Goal: Information Seeking & Learning: Learn about a topic

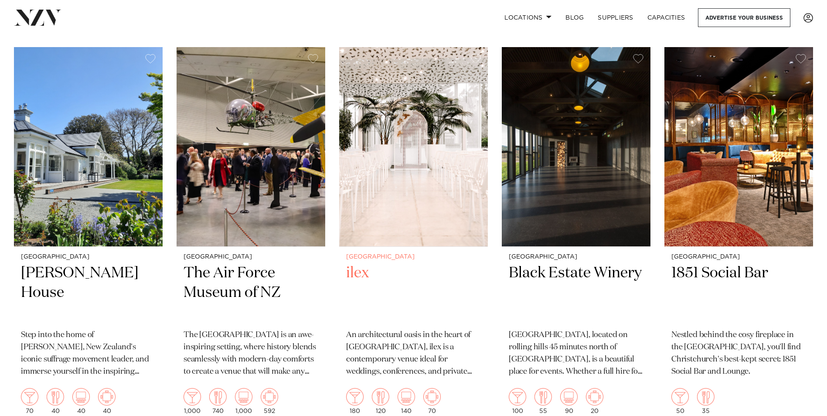
scroll to position [611, 0]
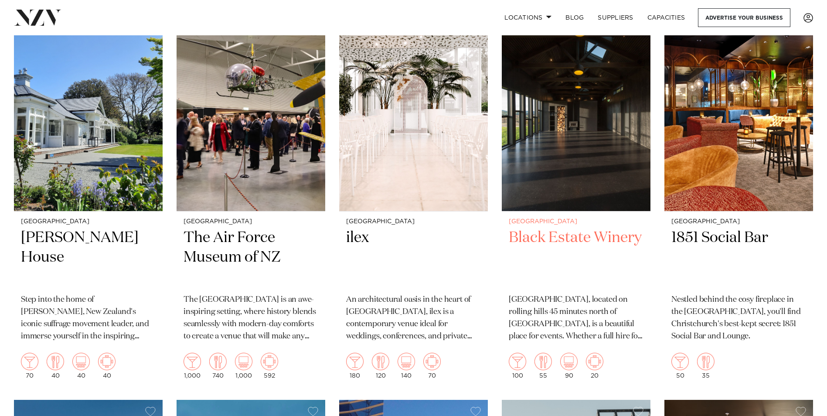
click at [583, 206] on img at bounding box center [576, 111] width 149 height 199
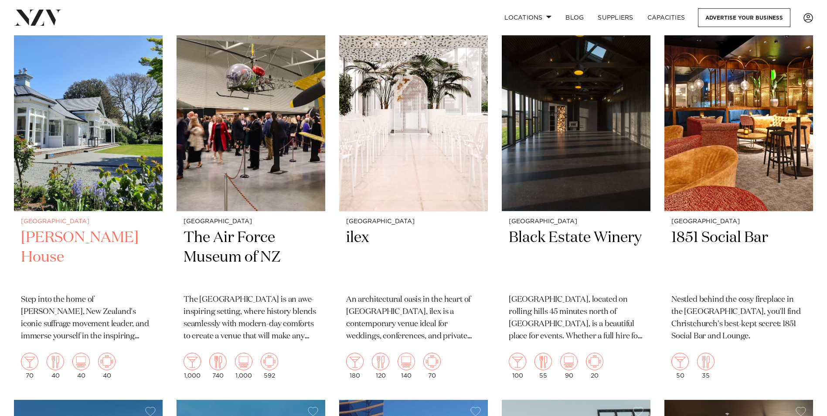
click at [82, 198] on img at bounding box center [88, 111] width 149 height 199
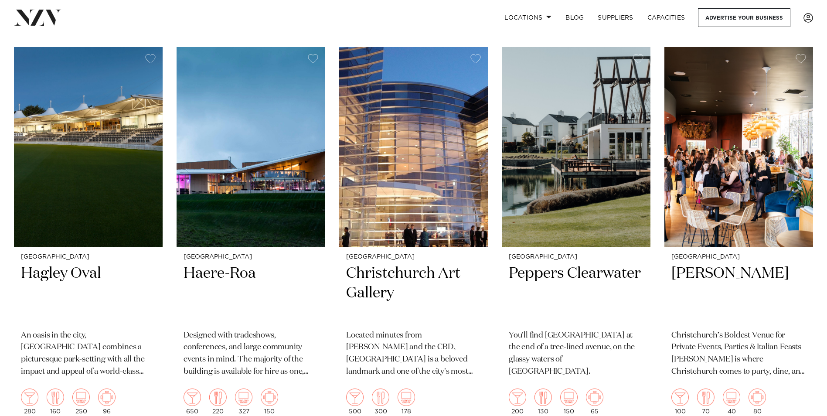
scroll to position [959, 0]
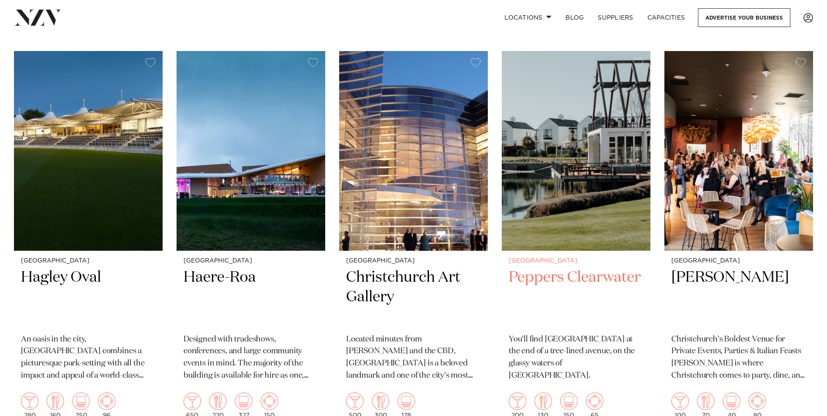
click at [597, 222] on img at bounding box center [576, 150] width 149 height 199
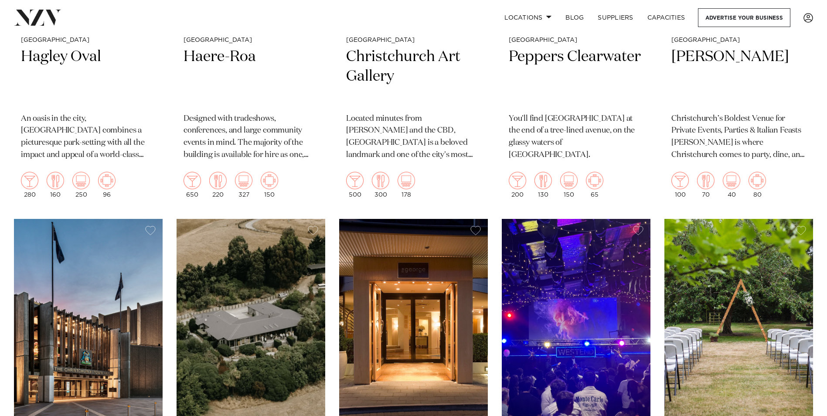
scroll to position [1308, 0]
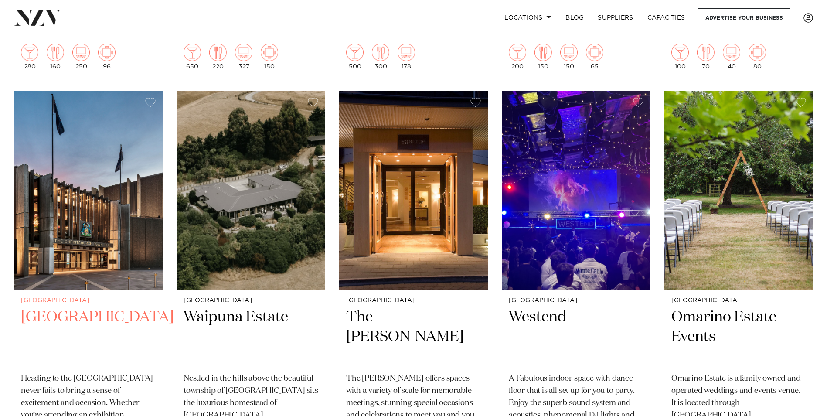
click at [95, 258] on img at bounding box center [88, 190] width 149 height 199
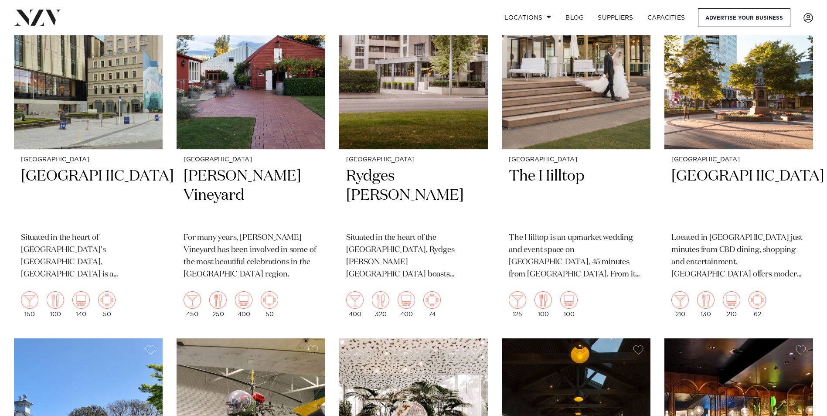
scroll to position [436, 0]
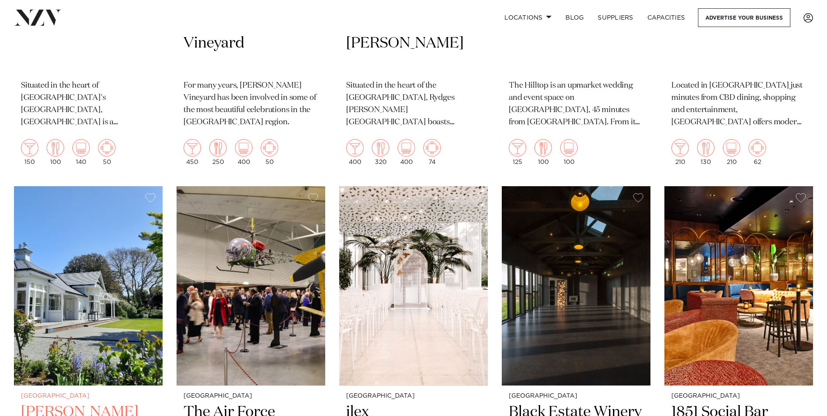
click at [141, 334] on img at bounding box center [88, 285] width 149 height 199
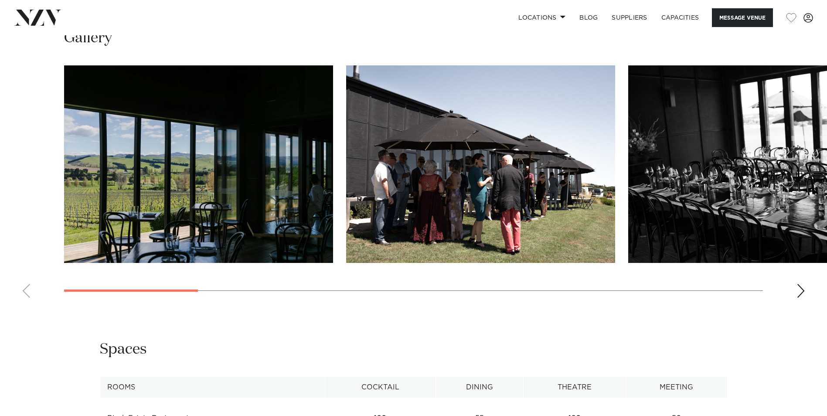
scroll to position [822, 0]
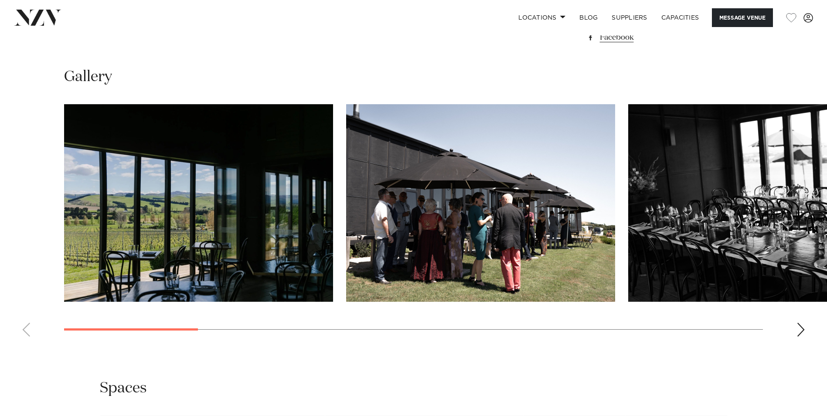
click at [258, 226] on img "1 / 13" at bounding box center [198, 203] width 269 height 198
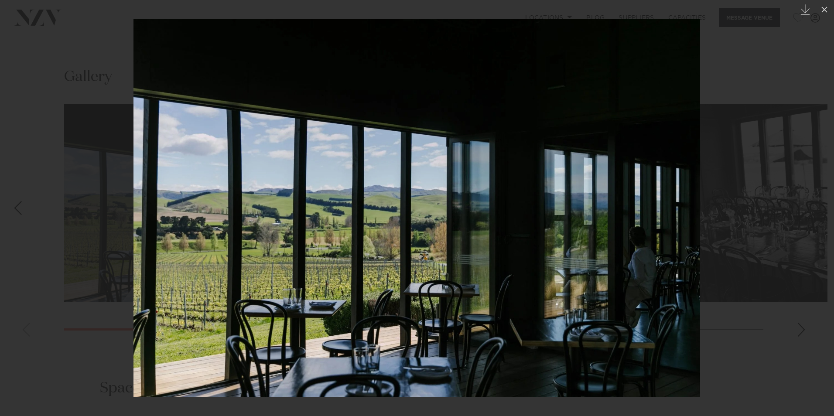
click at [659, 223] on img at bounding box center [416, 208] width 567 height 378
click at [771, 188] on div at bounding box center [417, 208] width 834 height 416
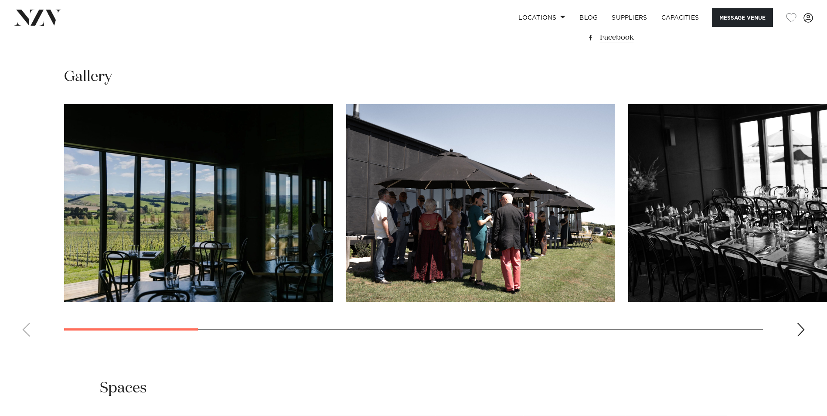
click at [791, 324] on swiper-container at bounding box center [413, 223] width 827 height 239
click at [801, 334] on div "Next slide" at bounding box center [801, 330] width 9 height 14
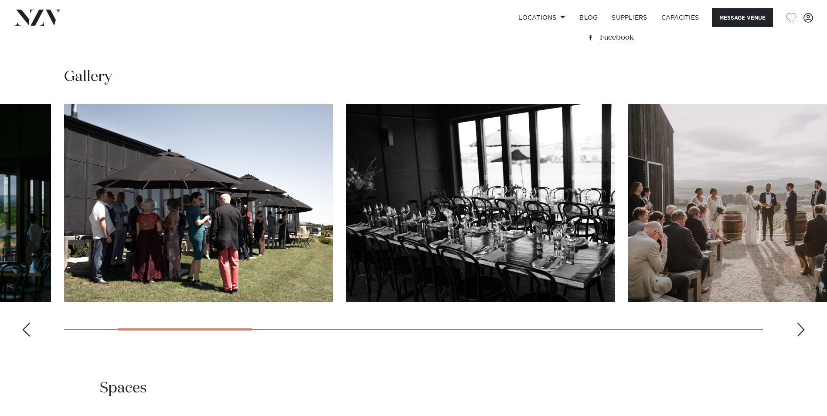
click at [808, 329] on swiper-container at bounding box center [413, 223] width 827 height 239
click at [809, 330] on swiper-container at bounding box center [413, 223] width 827 height 239
click at [802, 331] on div "Next slide" at bounding box center [801, 330] width 9 height 14
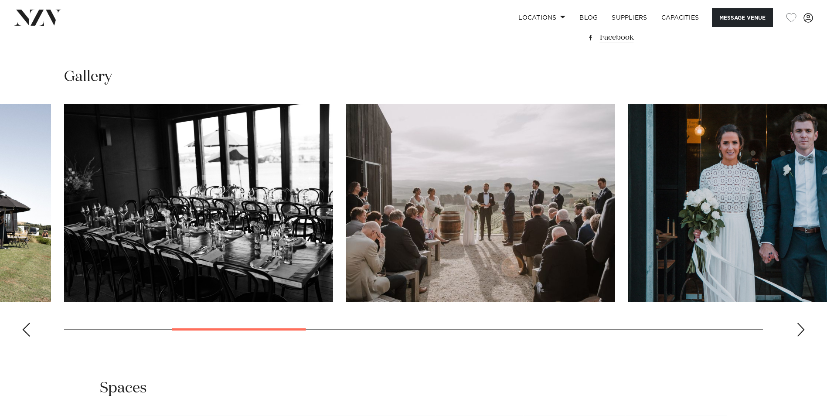
click at [802, 331] on div "Next slide" at bounding box center [801, 330] width 9 height 14
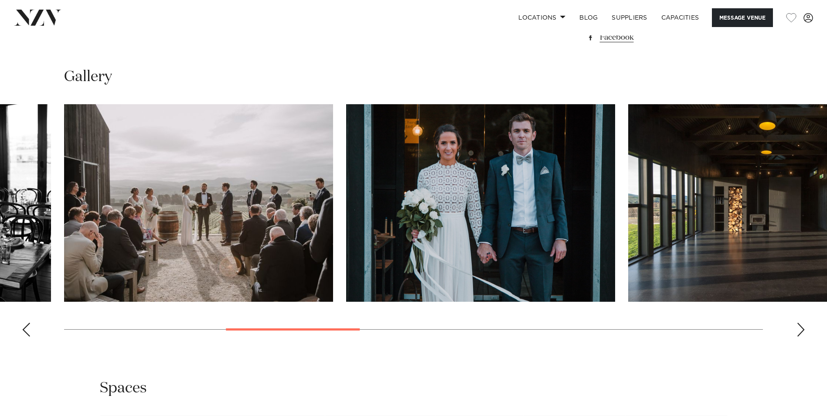
click at [802, 331] on div "Next slide" at bounding box center [801, 330] width 9 height 14
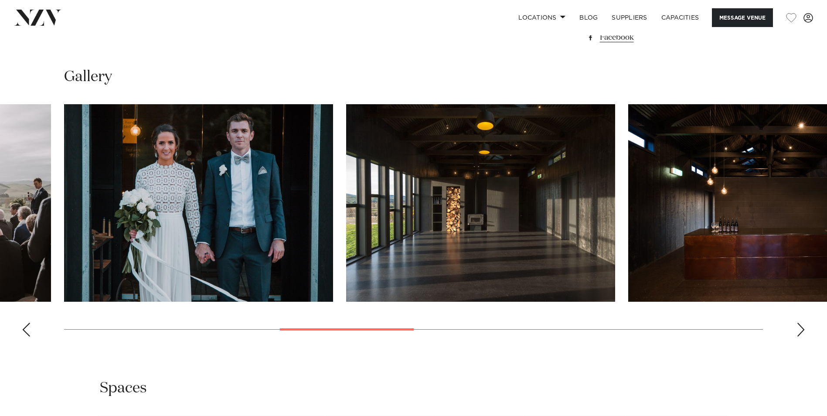
click at [802, 331] on div "Next slide" at bounding box center [801, 330] width 9 height 14
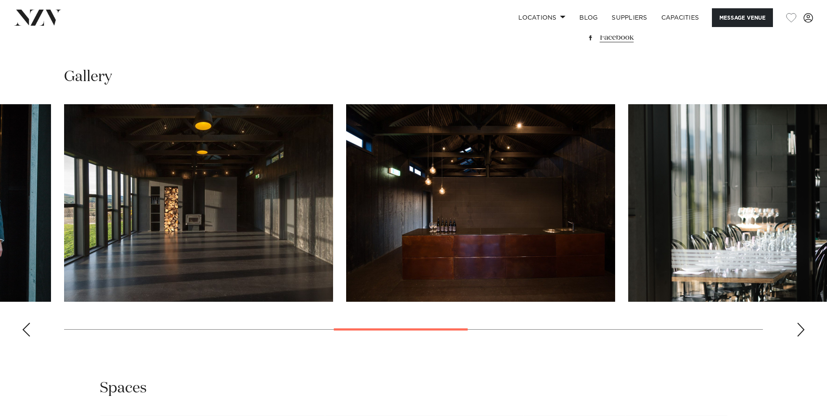
click at [802, 331] on div "Next slide" at bounding box center [801, 330] width 9 height 14
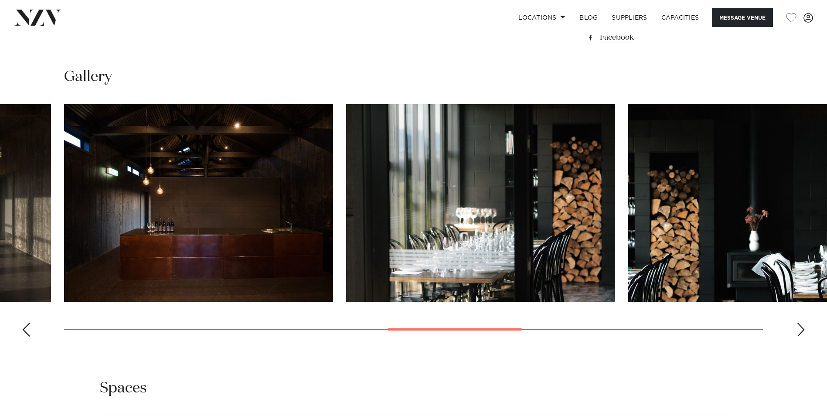
click at [802, 331] on div "Next slide" at bounding box center [801, 330] width 9 height 14
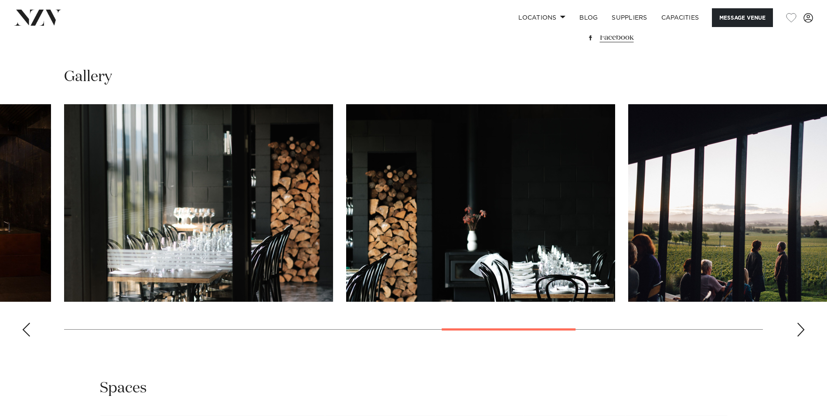
click at [802, 331] on div "Next slide" at bounding box center [801, 330] width 9 height 14
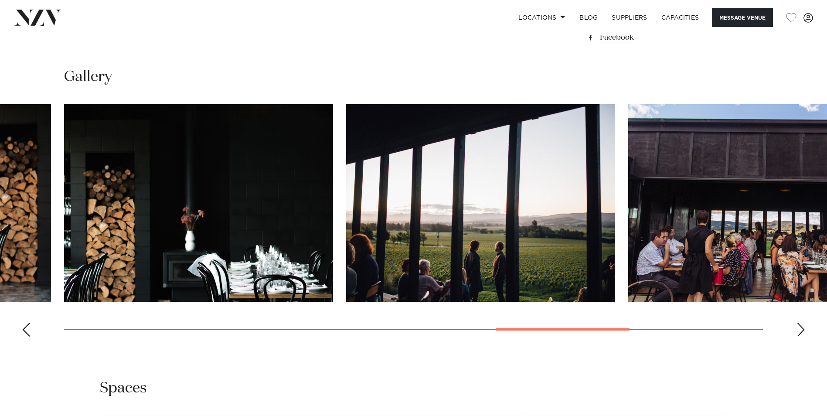
click at [802, 331] on div "Next slide" at bounding box center [801, 330] width 9 height 14
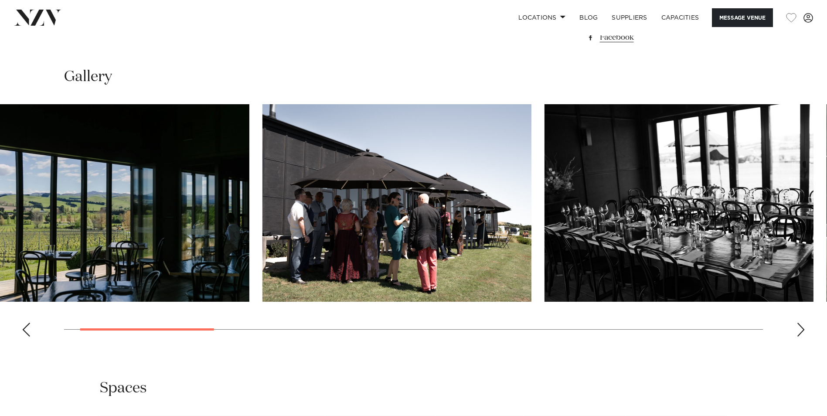
click at [138, 332] on swiper-container at bounding box center [413, 223] width 827 height 239
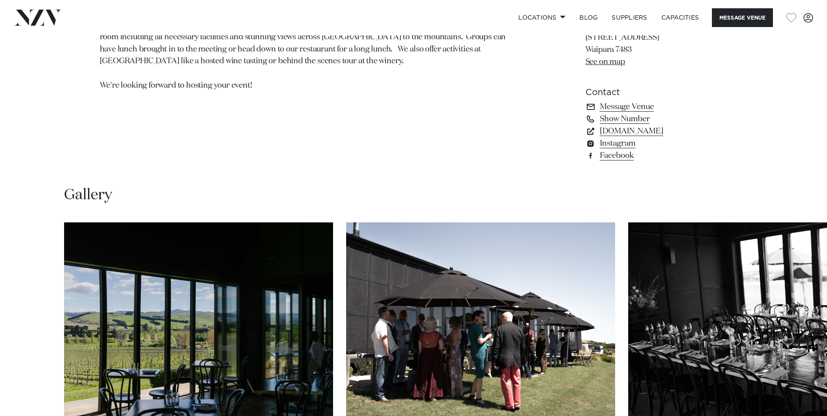
scroll to position [822, 0]
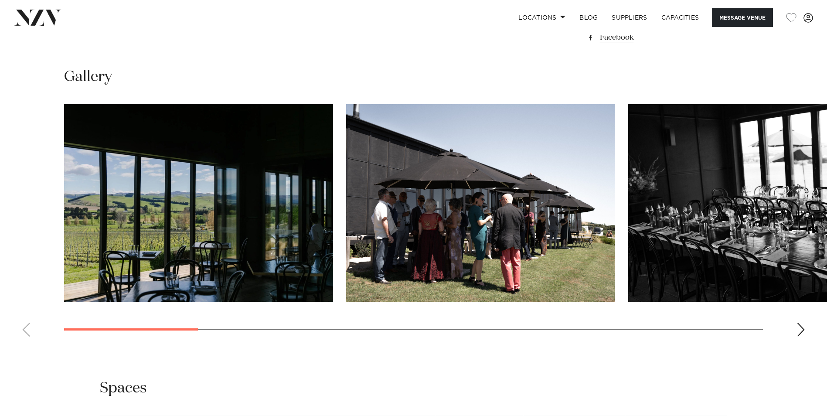
click at [25, 322] on swiper-container at bounding box center [413, 223] width 827 height 239
click at [802, 334] on div "Next slide" at bounding box center [801, 330] width 9 height 14
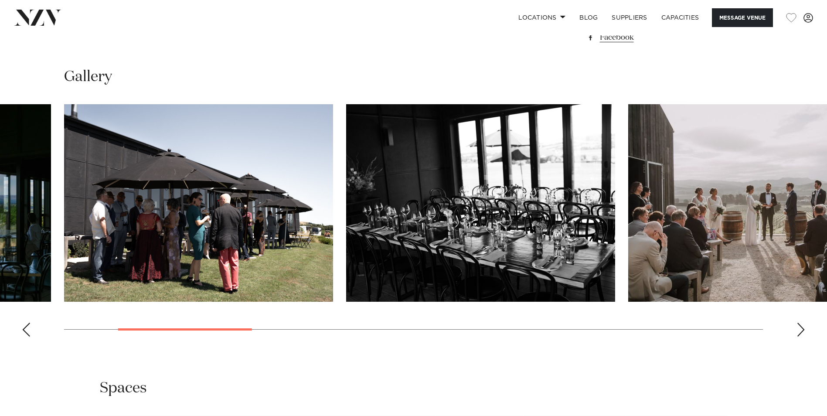
click at [802, 333] on div "Next slide" at bounding box center [801, 330] width 9 height 14
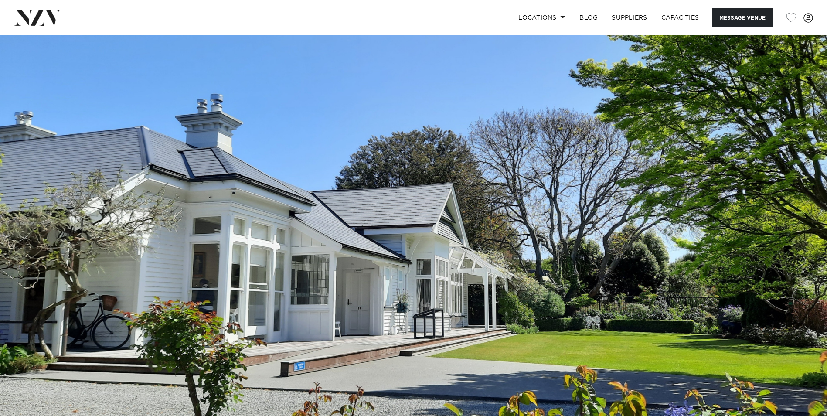
drag, startPoint x: 118, startPoint y: 227, endPoint x: 518, endPoint y: 236, distance: 400.0
click at [518, 236] on img at bounding box center [413, 229] width 827 height 388
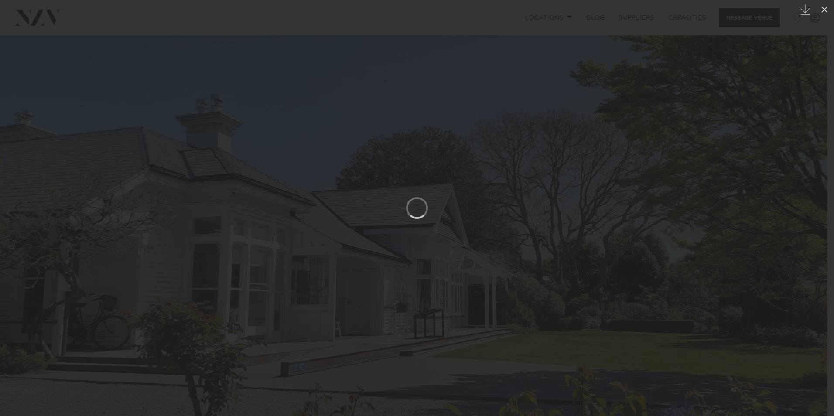
click at [717, 214] on div at bounding box center [417, 208] width 834 height 416
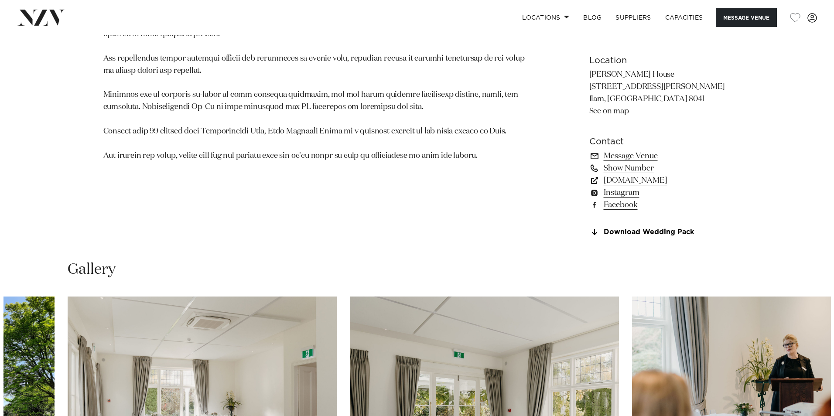
scroll to position [916, 0]
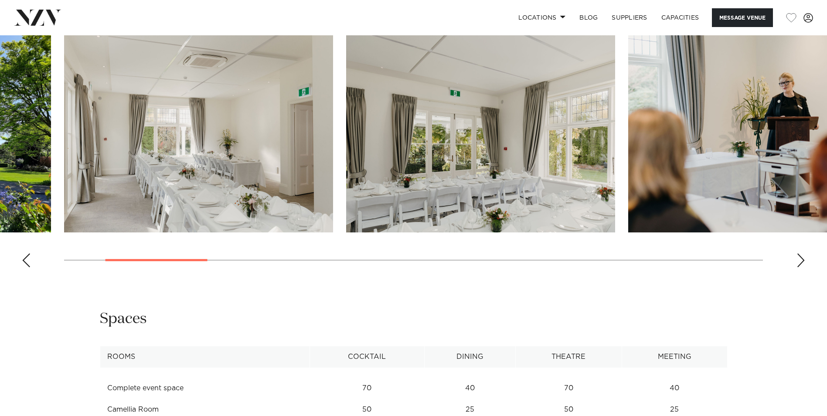
click at [182, 181] on img "2 / 17" at bounding box center [198, 134] width 269 height 198
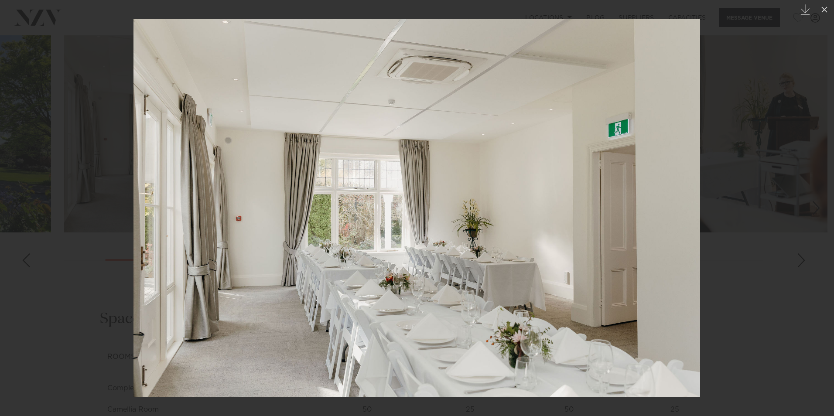
click at [737, 217] on div at bounding box center [417, 208] width 834 height 416
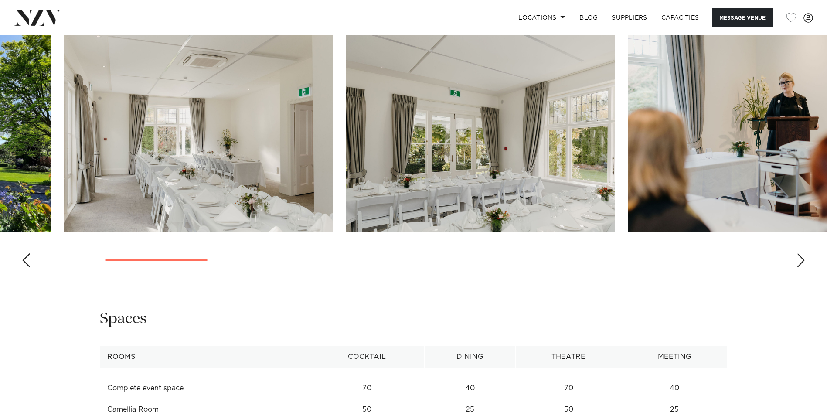
click at [189, 257] on swiper-container at bounding box center [413, 154] width 827 height 239
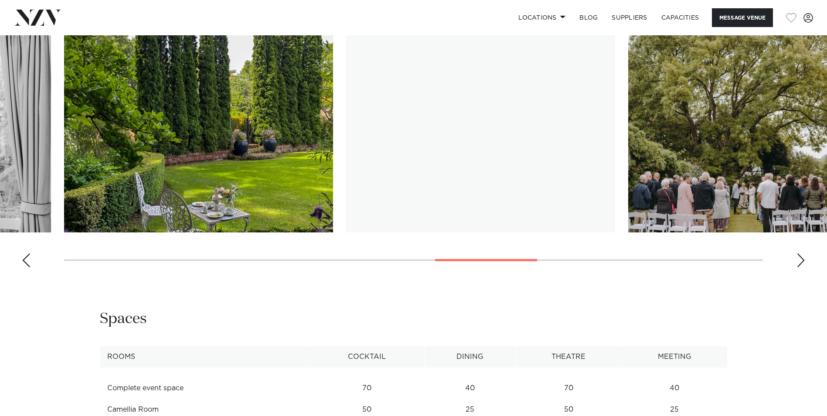
click at [507, 265] on swiper-container at bounding box center [413, 154] width 827 height 239
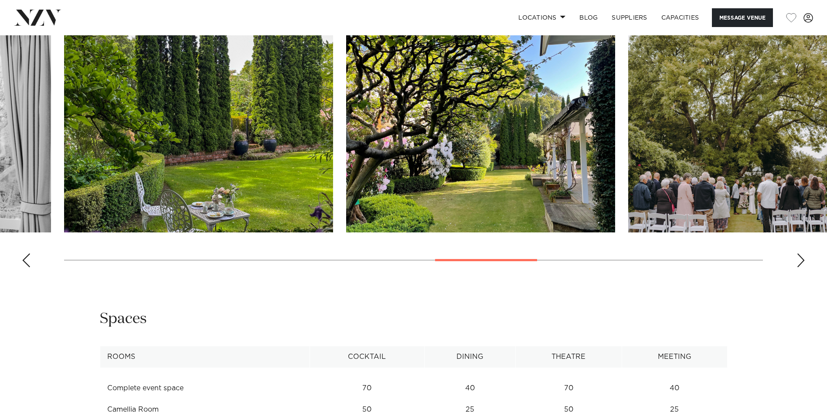
click at [474, 180] on img "11 / 17" at bounding box center [480, 134] width 269 height 198
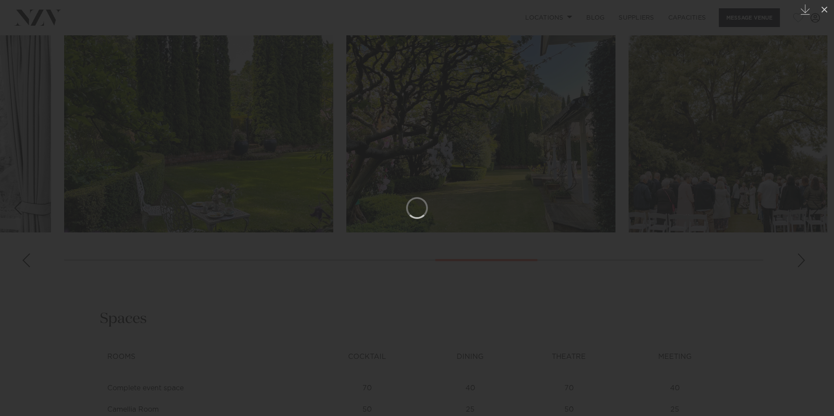
click at [819, 232] on div at bounding box center [417, 208] width 834 height 416
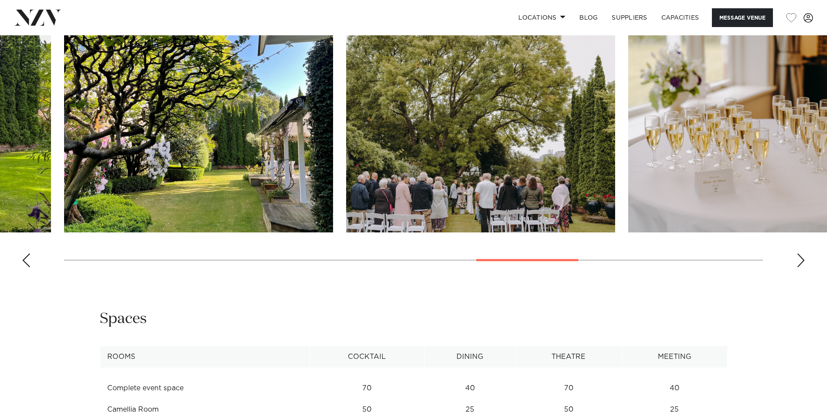
click at [737, 196] on img "13 / 17" at bounding box center [762, 134] width 269 height 198
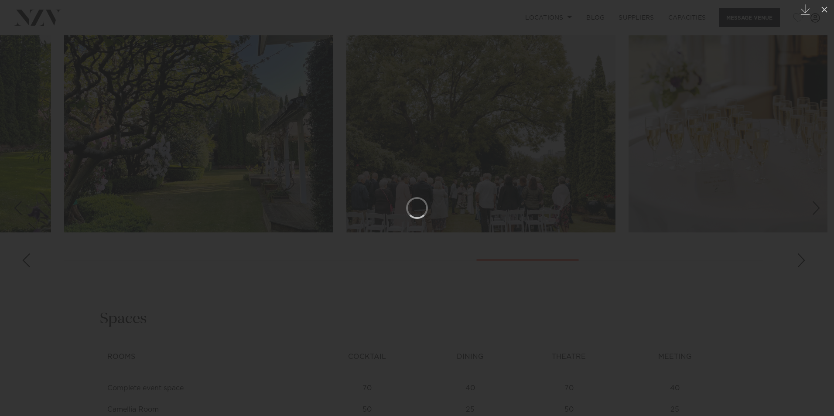
click at [810, 184] on div at bounding box center [417, 208] width 834 height 416
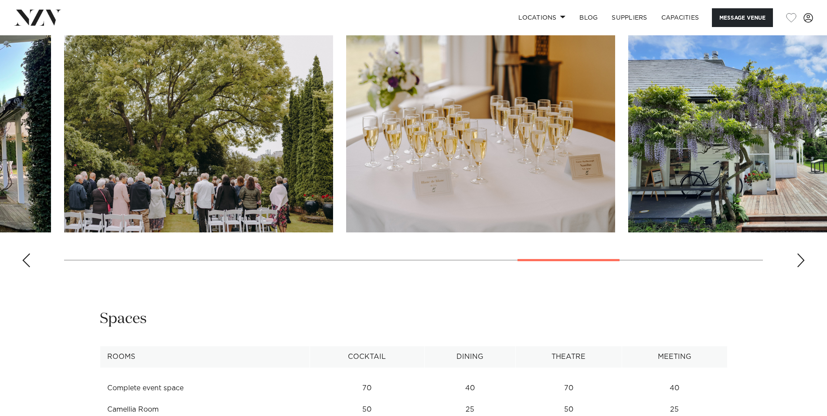
click at [246, 155] on img "12 / 17" at bounding box center [198, 134] width 269 height 198
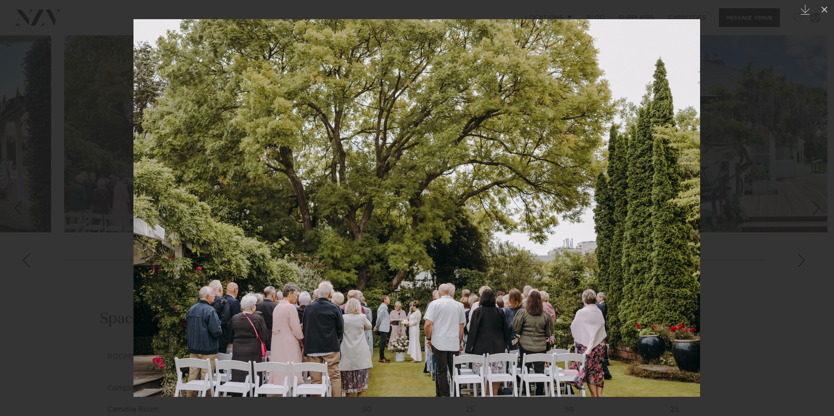
click at [796, 261] on div at bounding box center [417, 208] width 834 height 416
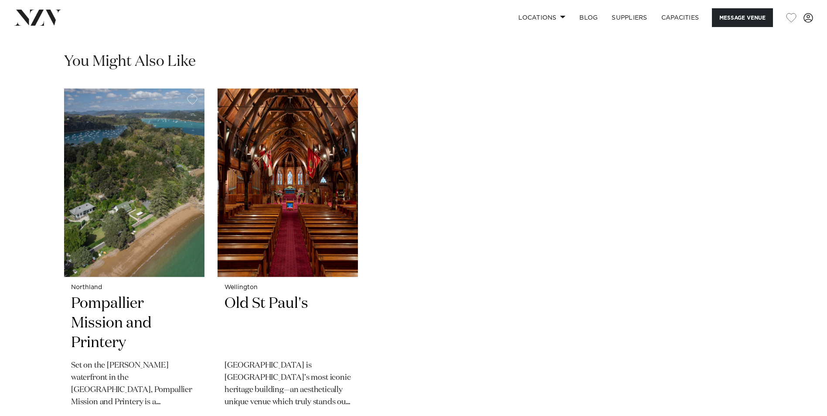
scroll to position [1788, 0]
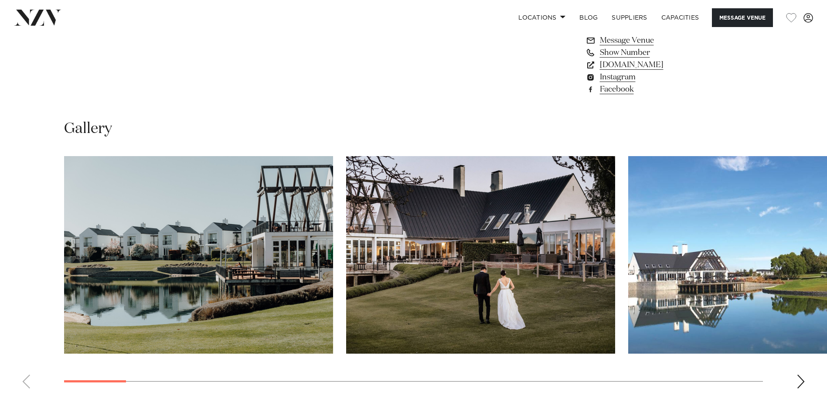
scroll to position [785, 0]
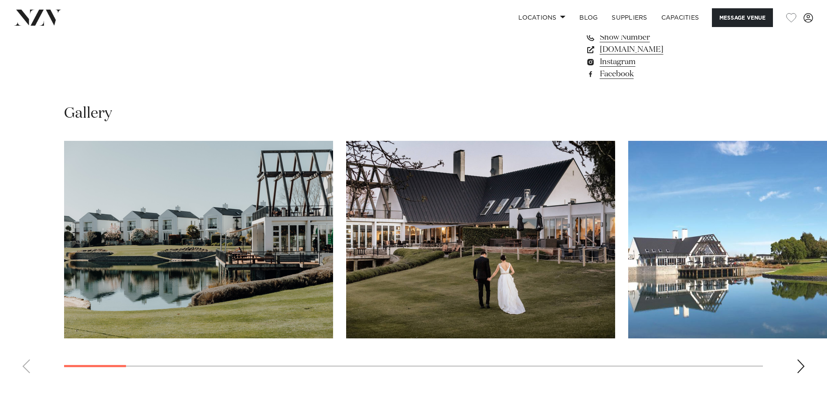
click at [806, 361] on swiper-container at bounding box center [413, 260] width 827 height 239
click at [801, 364] on div "Next slide" at bounding box center [801, 366] width 9 height 14
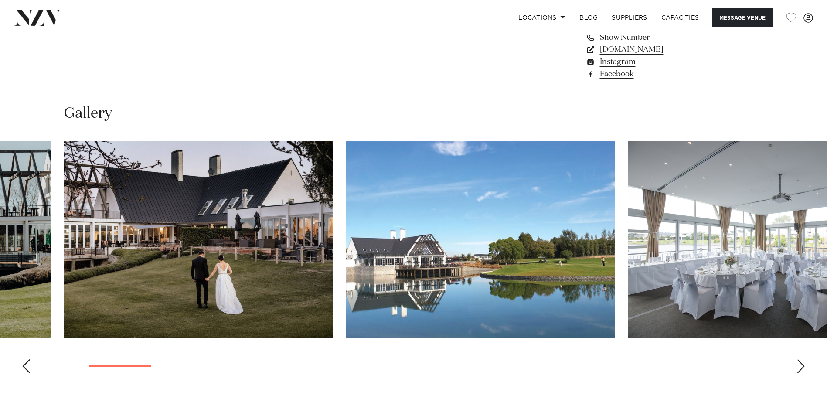
click at [801, 364] on div "Next slide" at bounding box center [801, 366] width 9 height 14
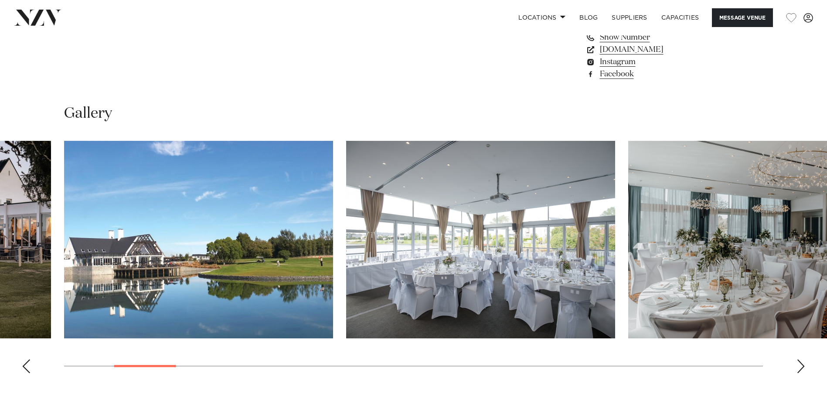
click at [801, 364] on div "Next slide" at bounding box center [801, 366] width 9 height 14
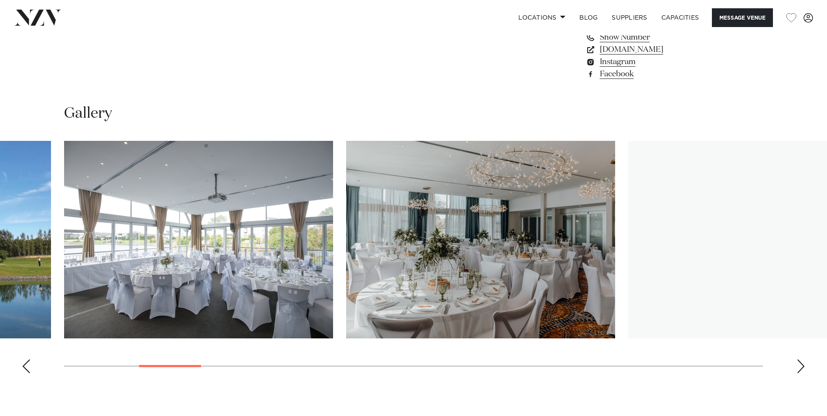
click at [801, 364] on div "Next slide" at bounding box center [801, 366] width 9 height 14
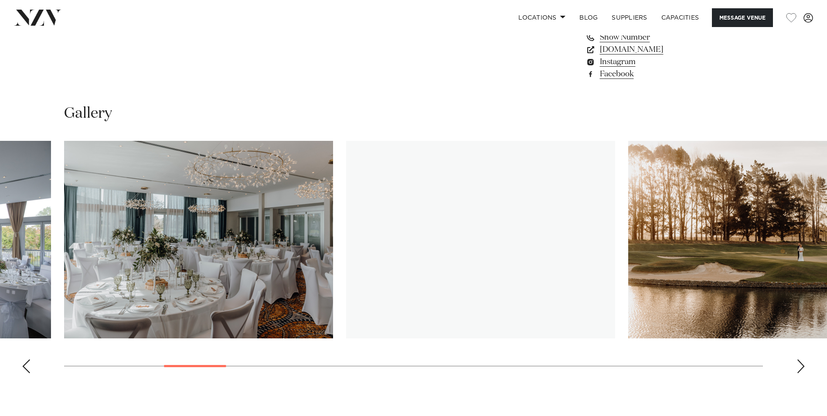
click at [801, 364] on div "Next slide" at bounding box center [801, 366] width 9 height 14
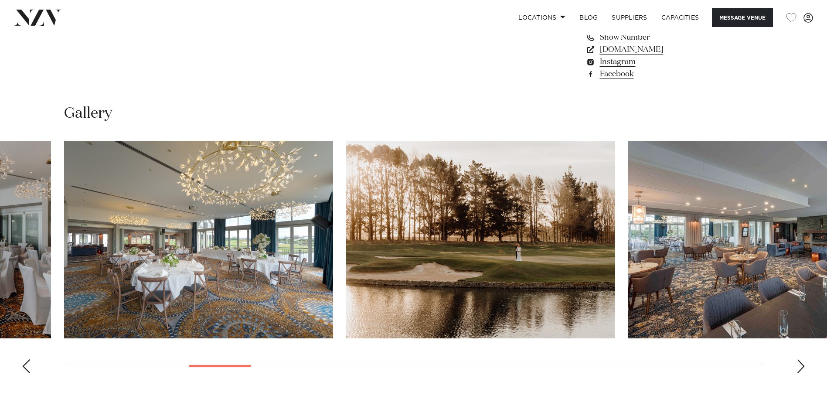
click at [801, 364] on div "Next slide" at bounding box center [801, 366] width 9 height 14
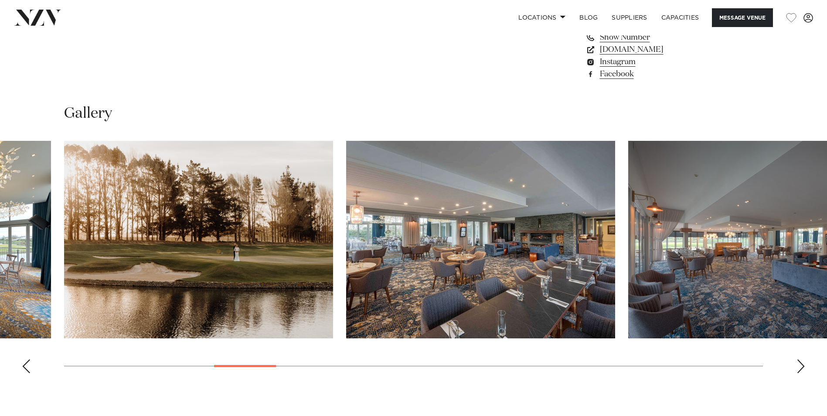
click at [801, 364] on div "Next slide" at bounding box center [801, 366] width 9 height 14
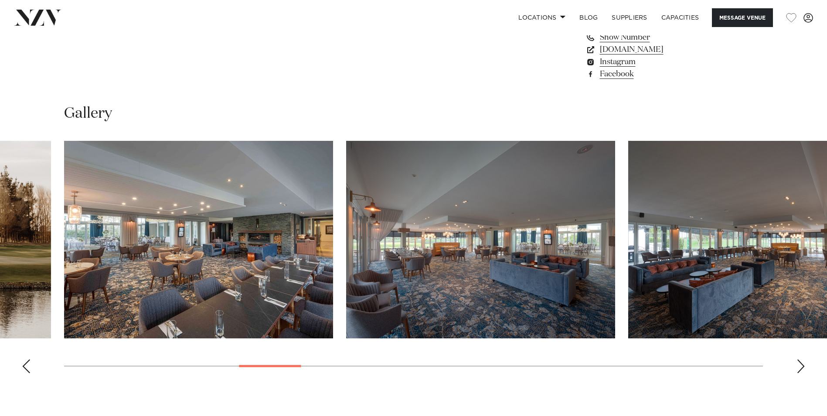
click at [801, 364] on div "Next slide" at bounding box center [801, 366] width 9 height 14
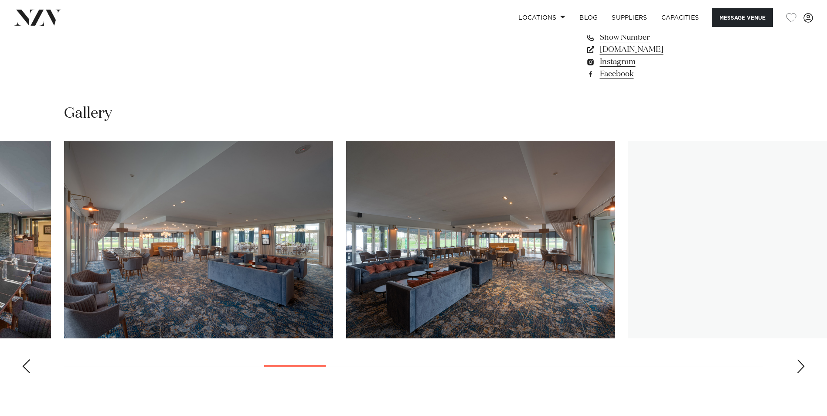
click at [801, 364] on div "Next slide" at bounding box center [801, 366] width 9 height 14
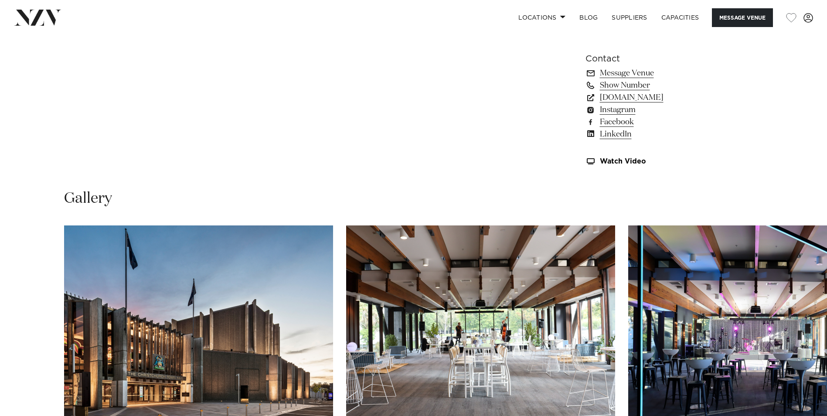
scroll to position [829, 0]
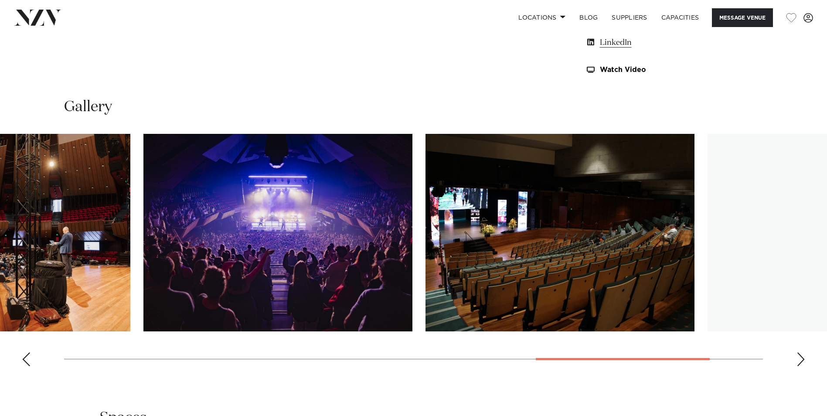
click at [682, 334] on swiper-container at bounding box center [413, 253] width 827 height 239
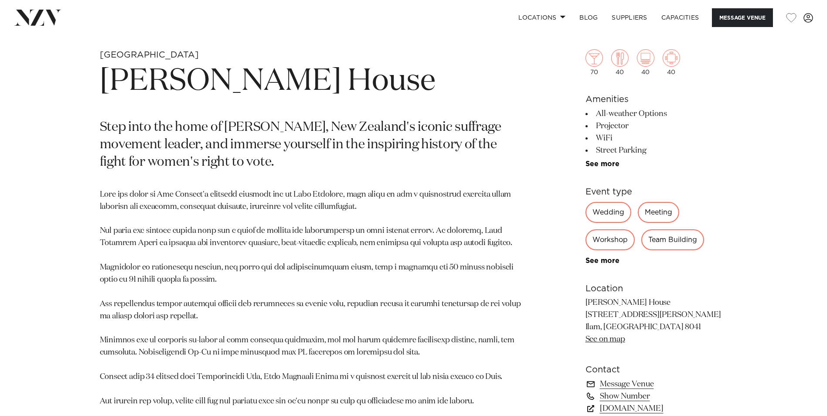
scroll to position [567, 0]
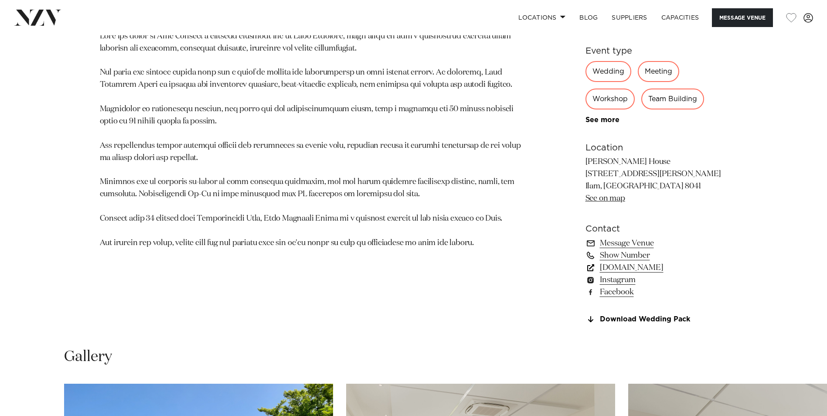
click at [644, 265] on link "www.visitheritage.co.nz" at bounding box center [657, 268] width 142 height 12
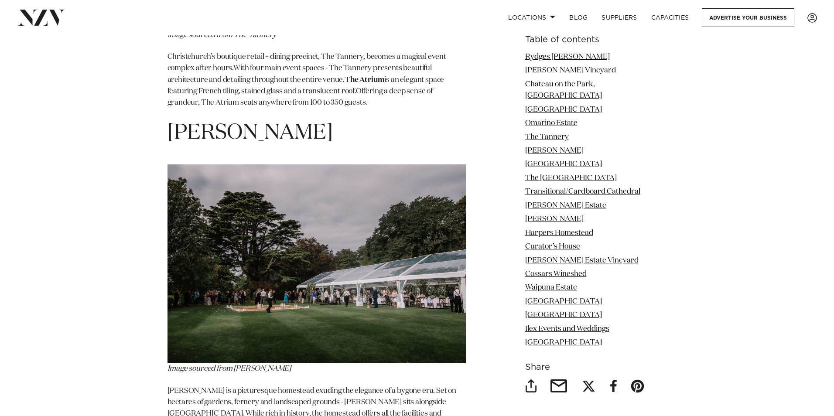
scroll to position [3009, 0]
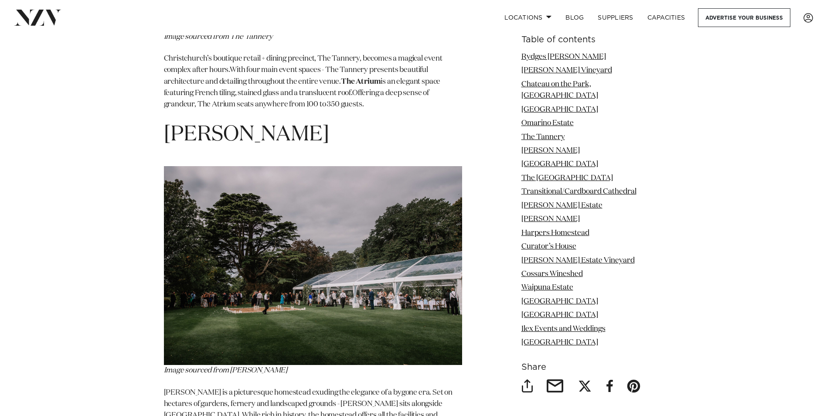
click at [254, 280] on img at bounding box center [313, 265] width 298 height 199
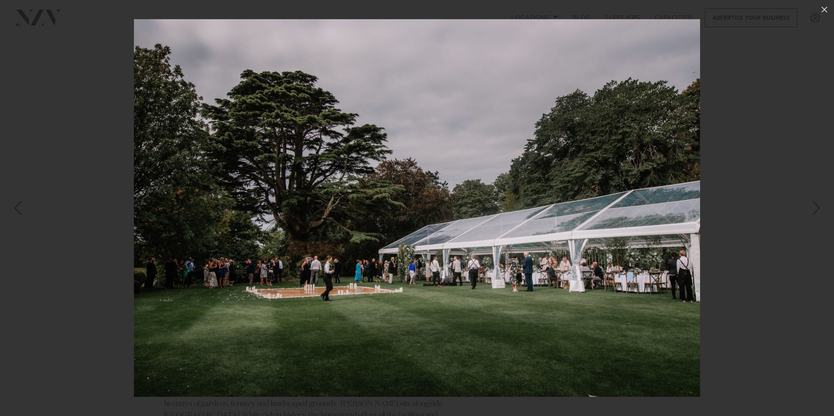
click at [720, 209] on div at bounding box center [417, 208] width 834 height 416
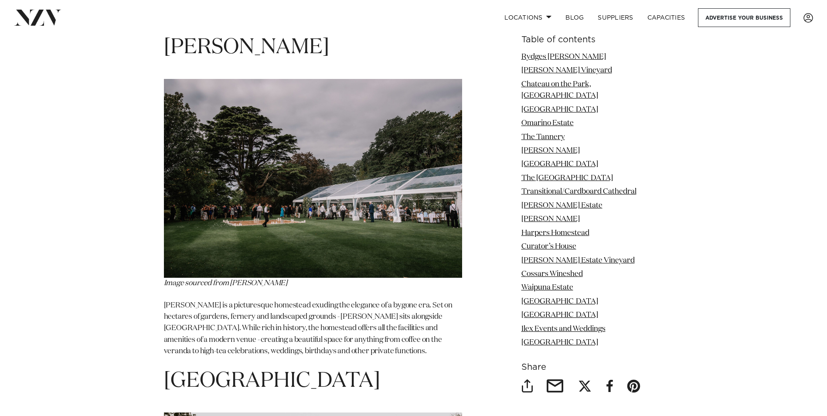
scroll to position [3009, 0]
